Goal: Answer question/provide support

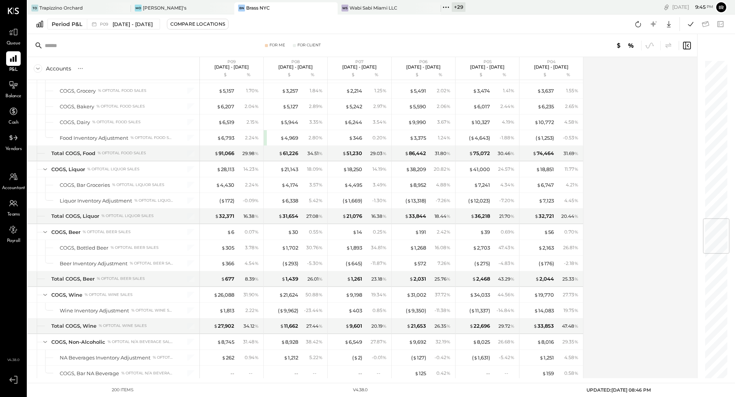
scroll to position [1328, 0]
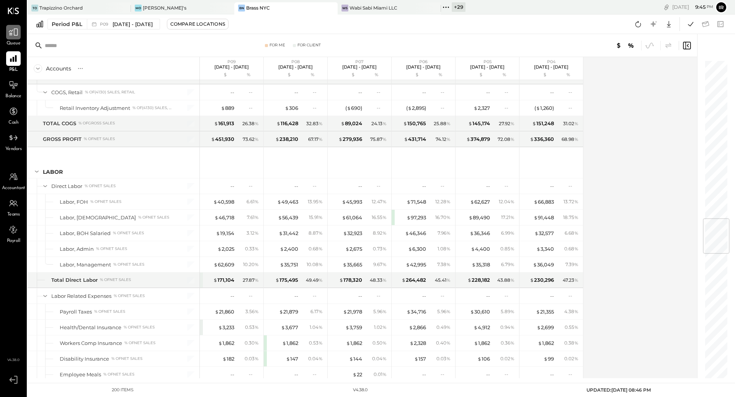
click at [19, 28] on div at bounding box center [13, 32] width 15 height 15
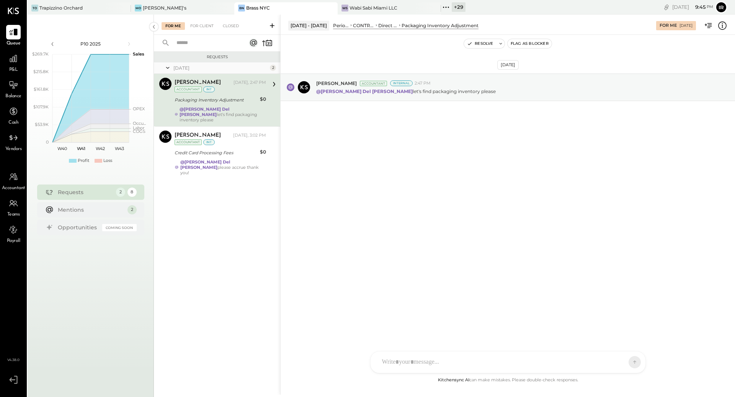
click at [427, 366] on div "ID [PERSON_NAME] Del [PERSON_NAME] [PERSON_NAME] [PERSON_NAME] E [PERSON_NAME] …" at bounding box center [508, 362] width 276 height 22
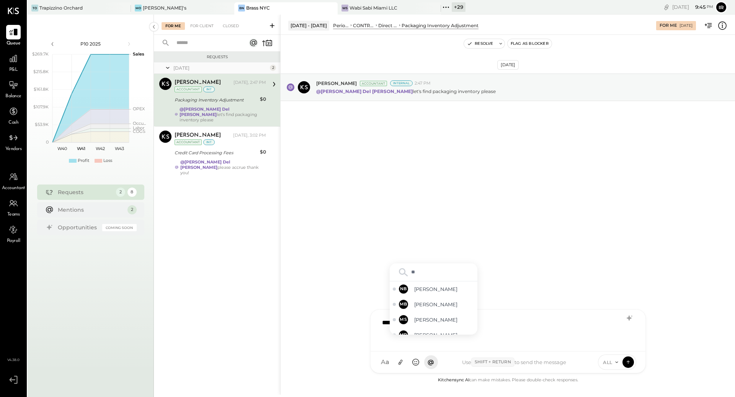
type input "***"
click at [430, 300] on div "MB [PERSON_NAME]" at bounding box center [434, 296] width 88 height 15
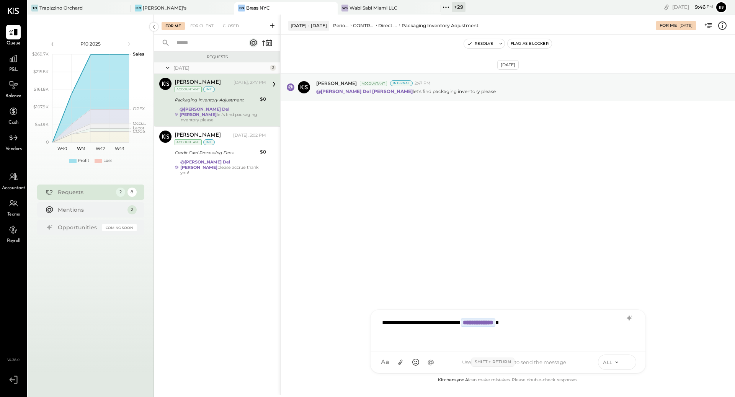
click at [625, 360] on icon at bounding box center [628, 362] width 7 height 8
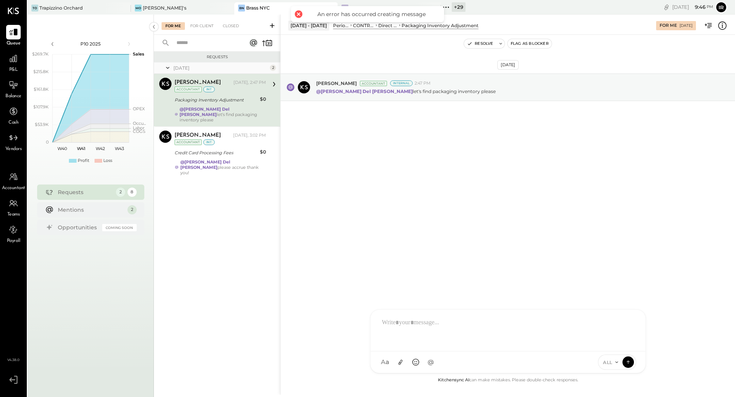
click at [629, 363] on icon at bounding box center [628, 362] width 7 height 8
click at [480, 42] on button "Resolve" at bounding box center [480, 43] width 32 height 9
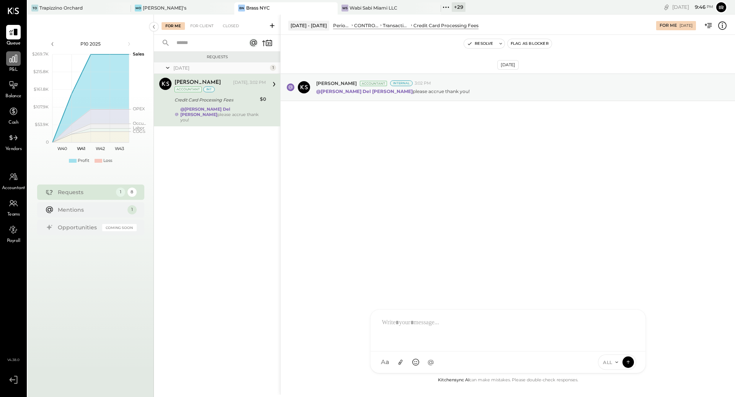
click at [18, 62] on icon at bounding box center [13, 59] width 10 height 10
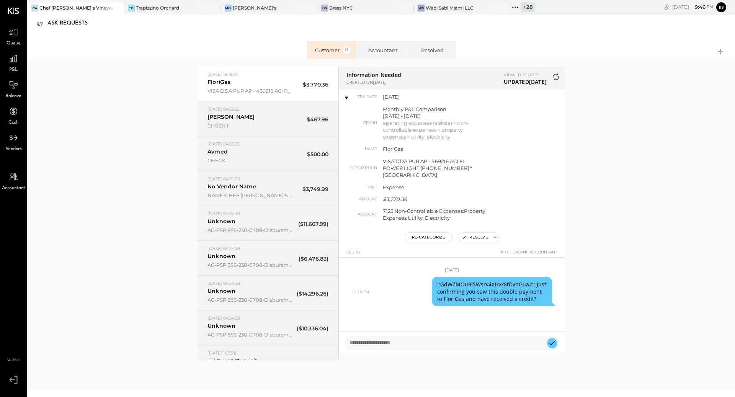
click at [15, 68] on span "P&L" at bounding box center [13, 70] width 9 height 7
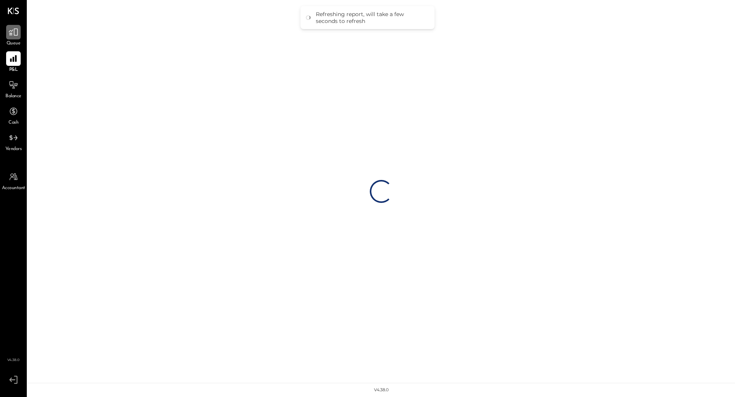
click at [10, 35] on icon at bounding box center [13, 32] width 10 height 10
